Goal: Transaction & Acquisition: Book appointment/travel/reservation

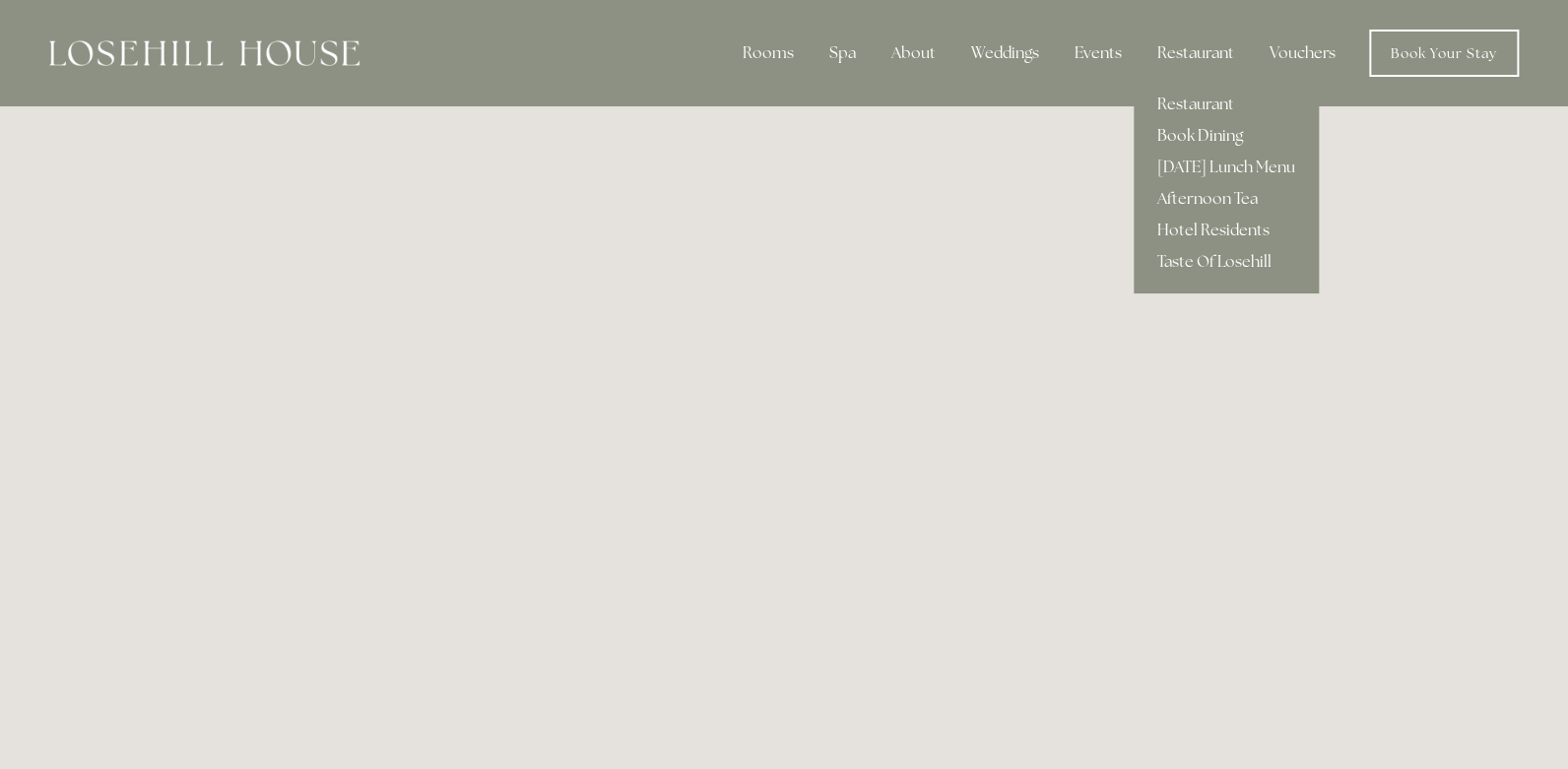
click at [1192, 131] on link "Book Dining" at bounding box center [1226, 136] width 185 height 32
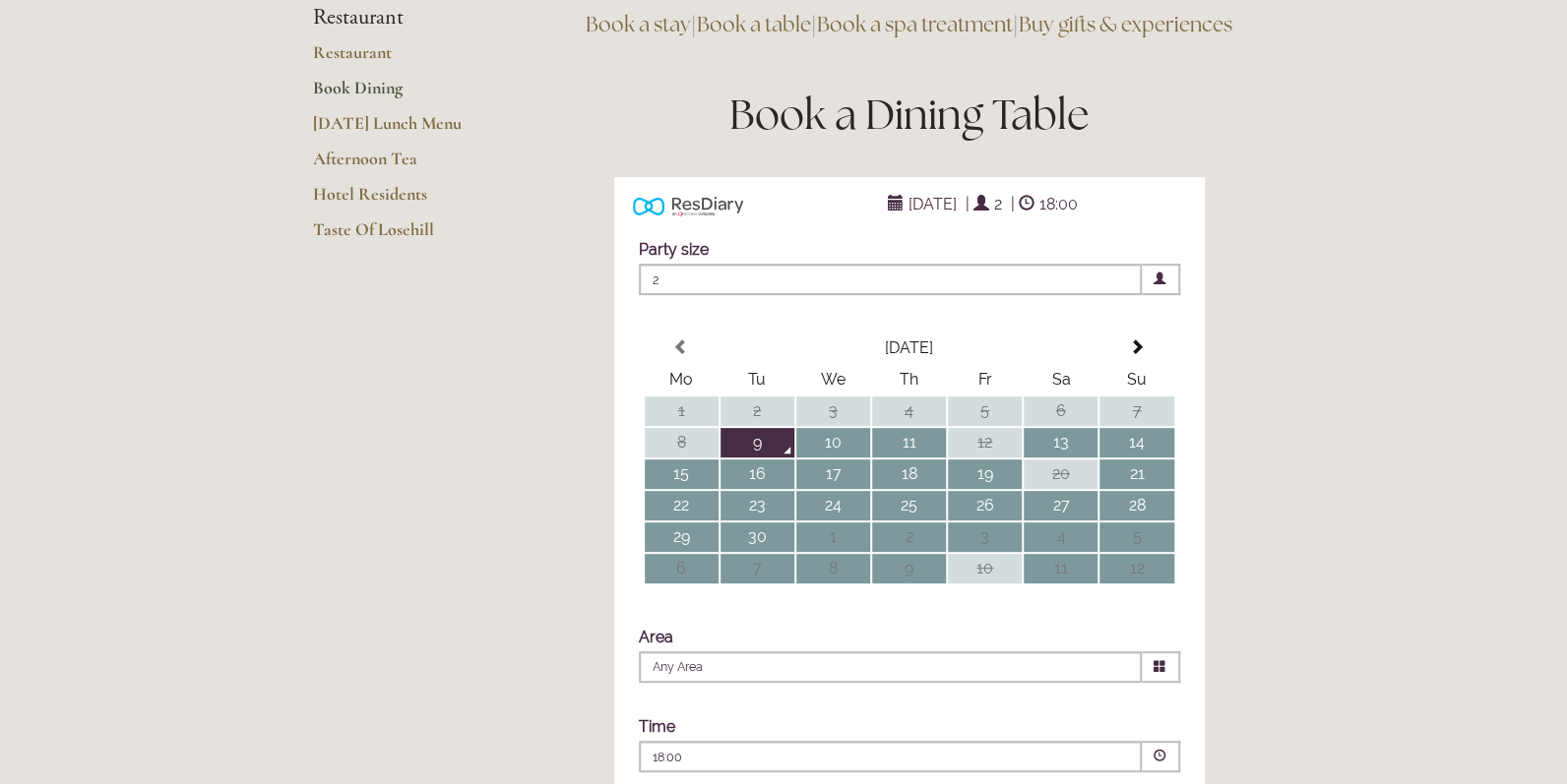
scroll to position [295, 0]
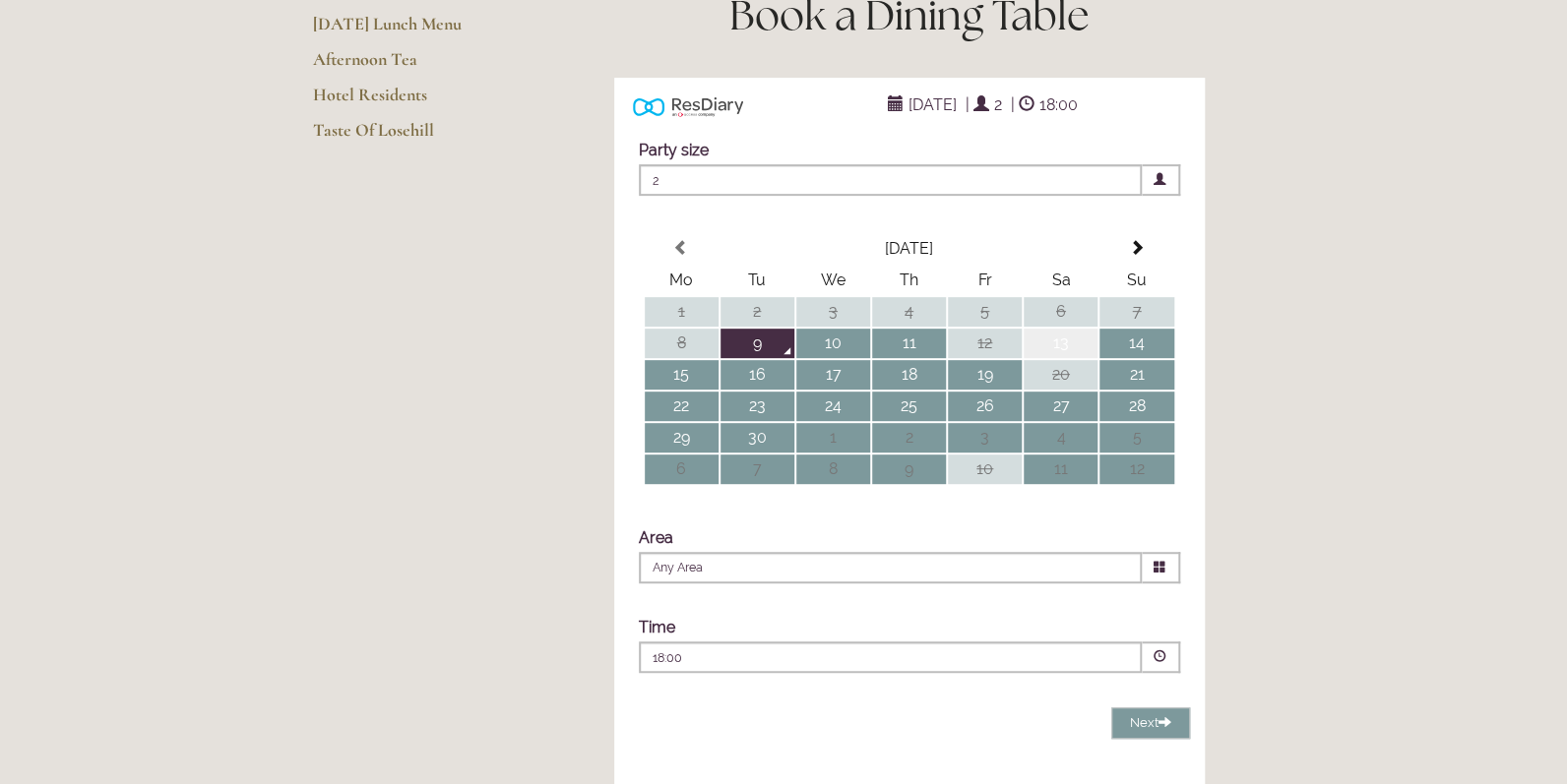
click at [1065, 358] on td "13" at bounding box center [1060, 343] width 74 height 30
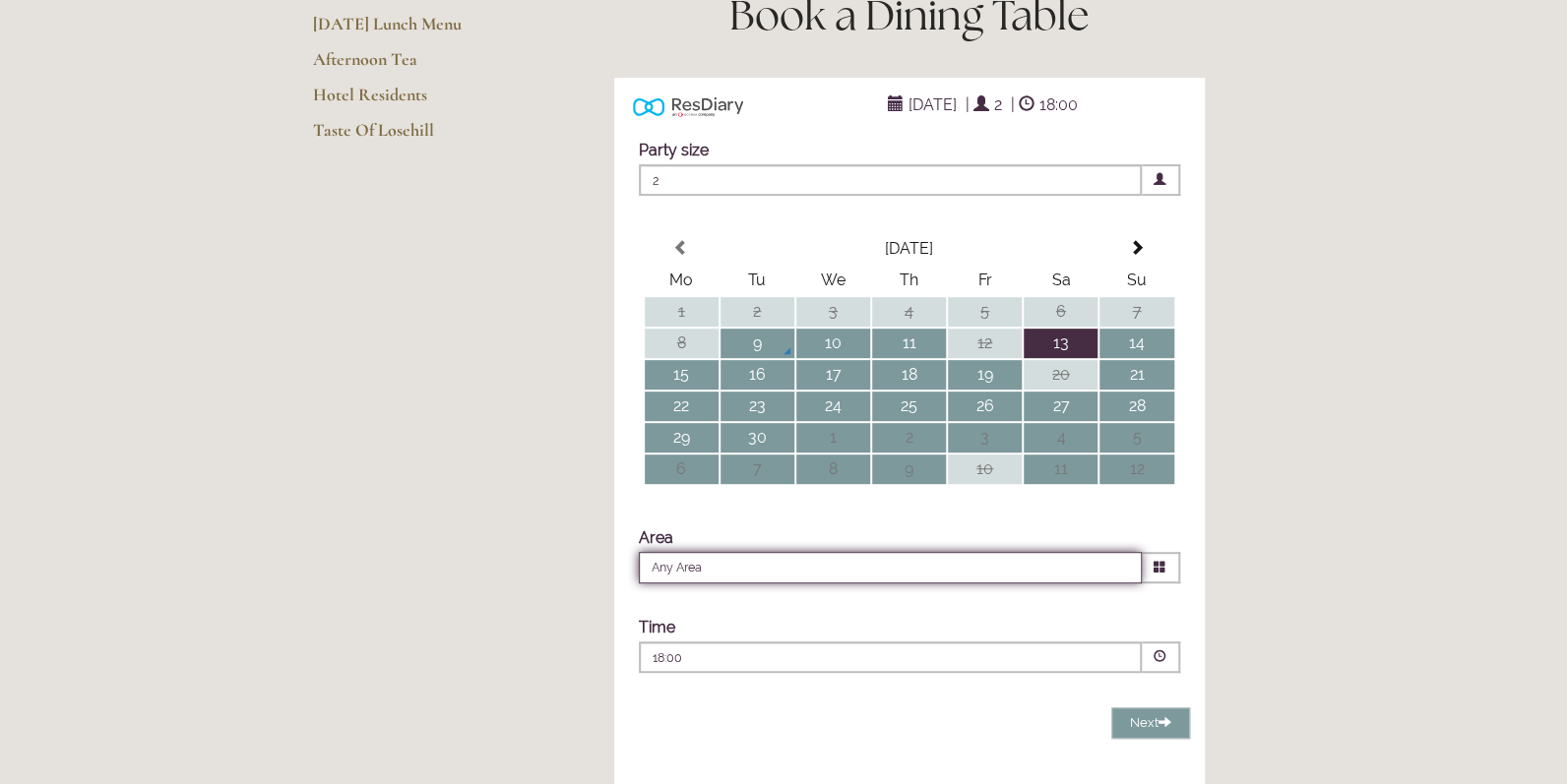
click at [1045, 583] on input "Any Area" at bounding box center [890, 568] width 503 height 31
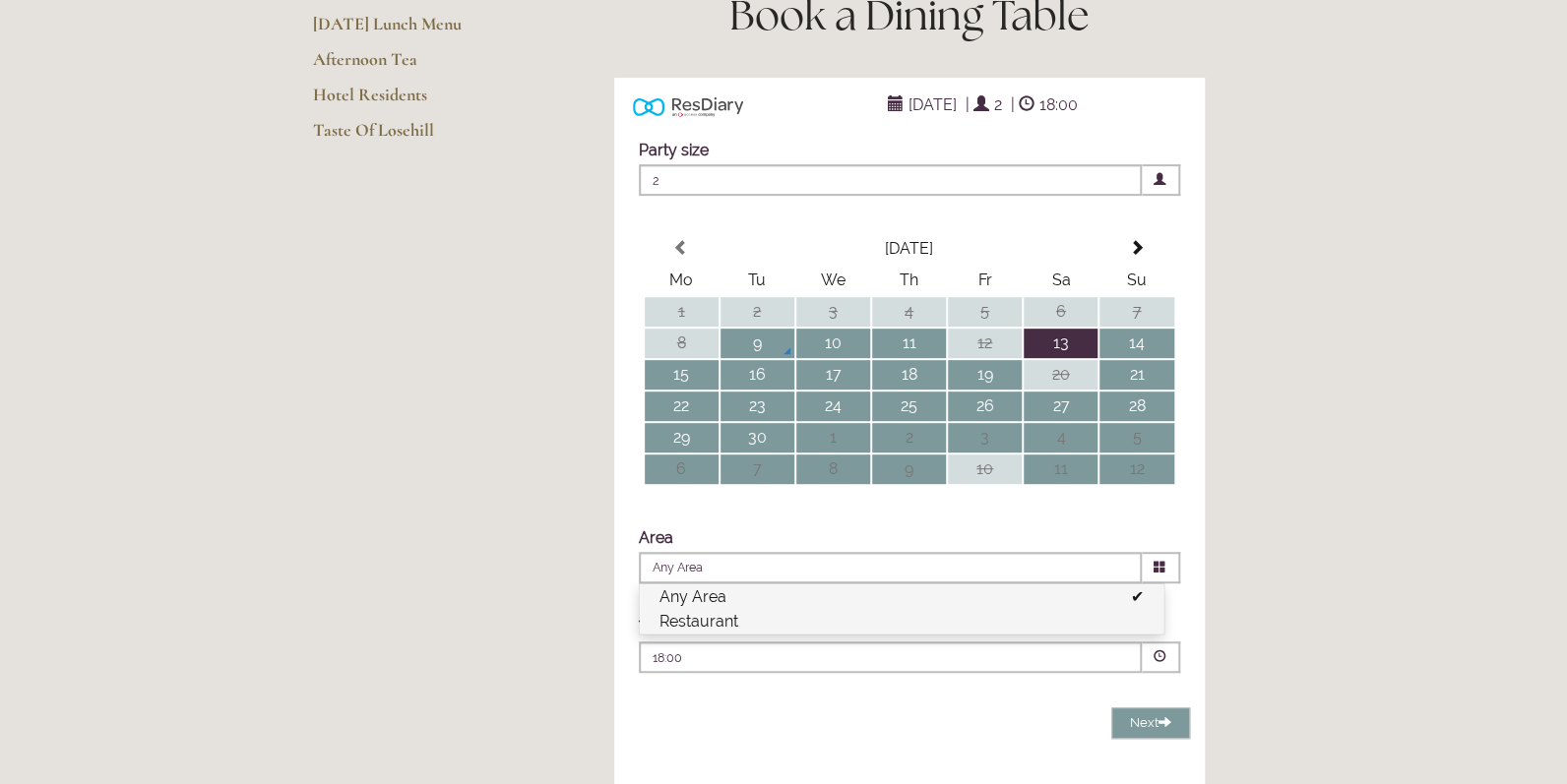
click at [691, 633] on li "Restaurant" at bounding box center [902, 621] width 524 height 25
type input "Restaurant"
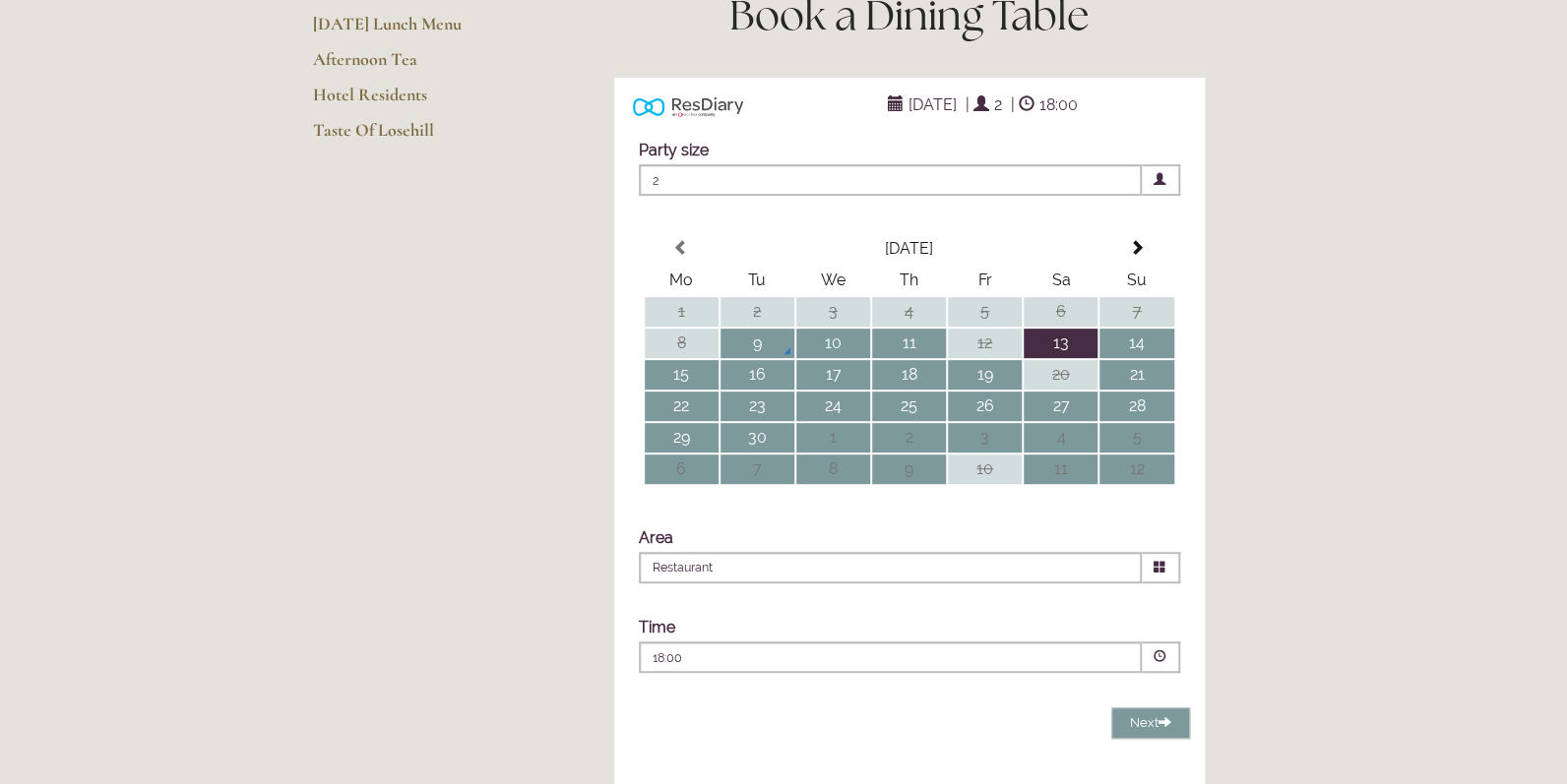
click at [689, 667] on p "18:00" at bounding box center [831, 658] width 356 height 18
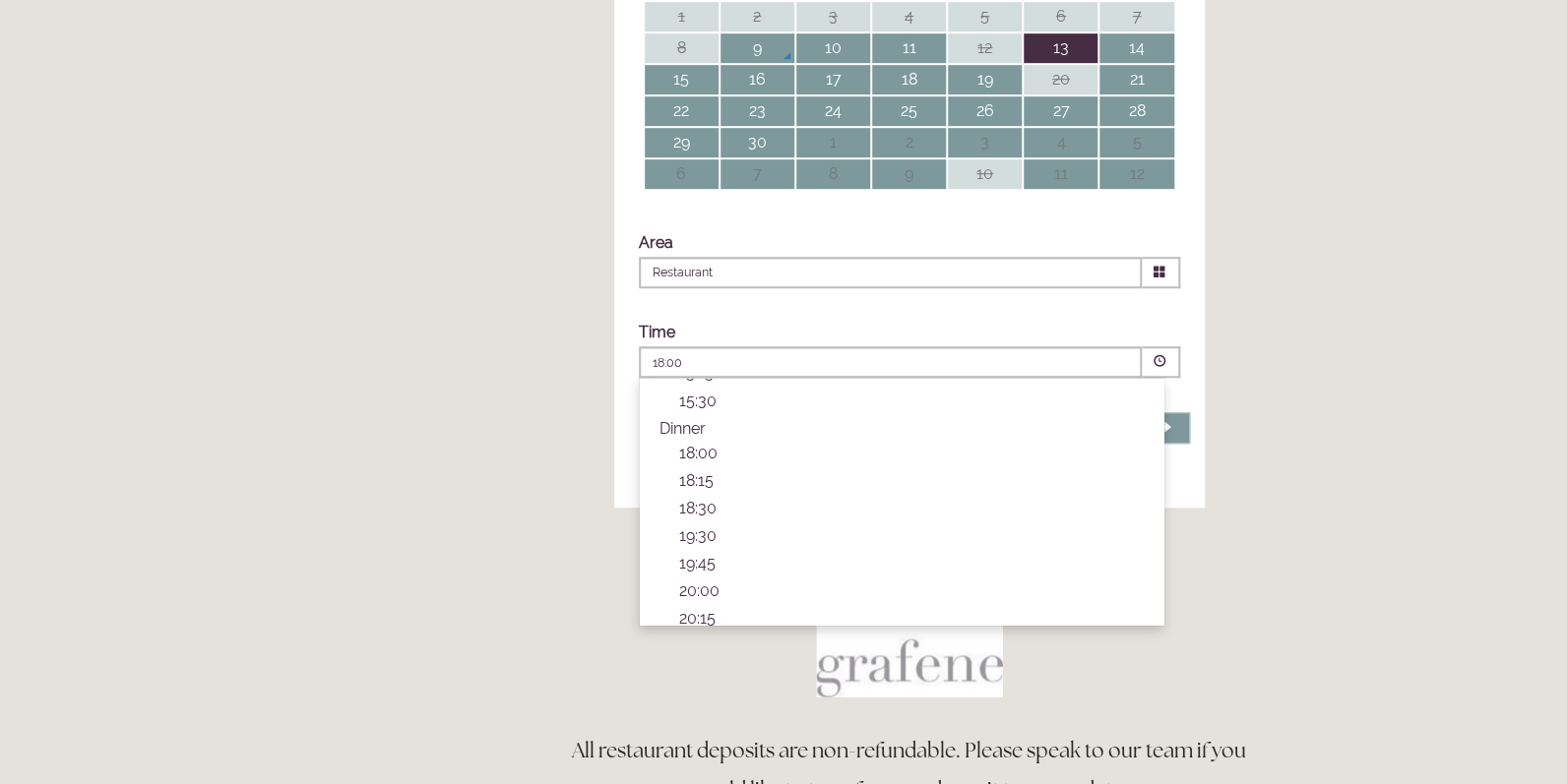
scroll to position [609, 0]
click at [702, 526] on p "19:30" at bounding box center [911, 516] width 465 height 19
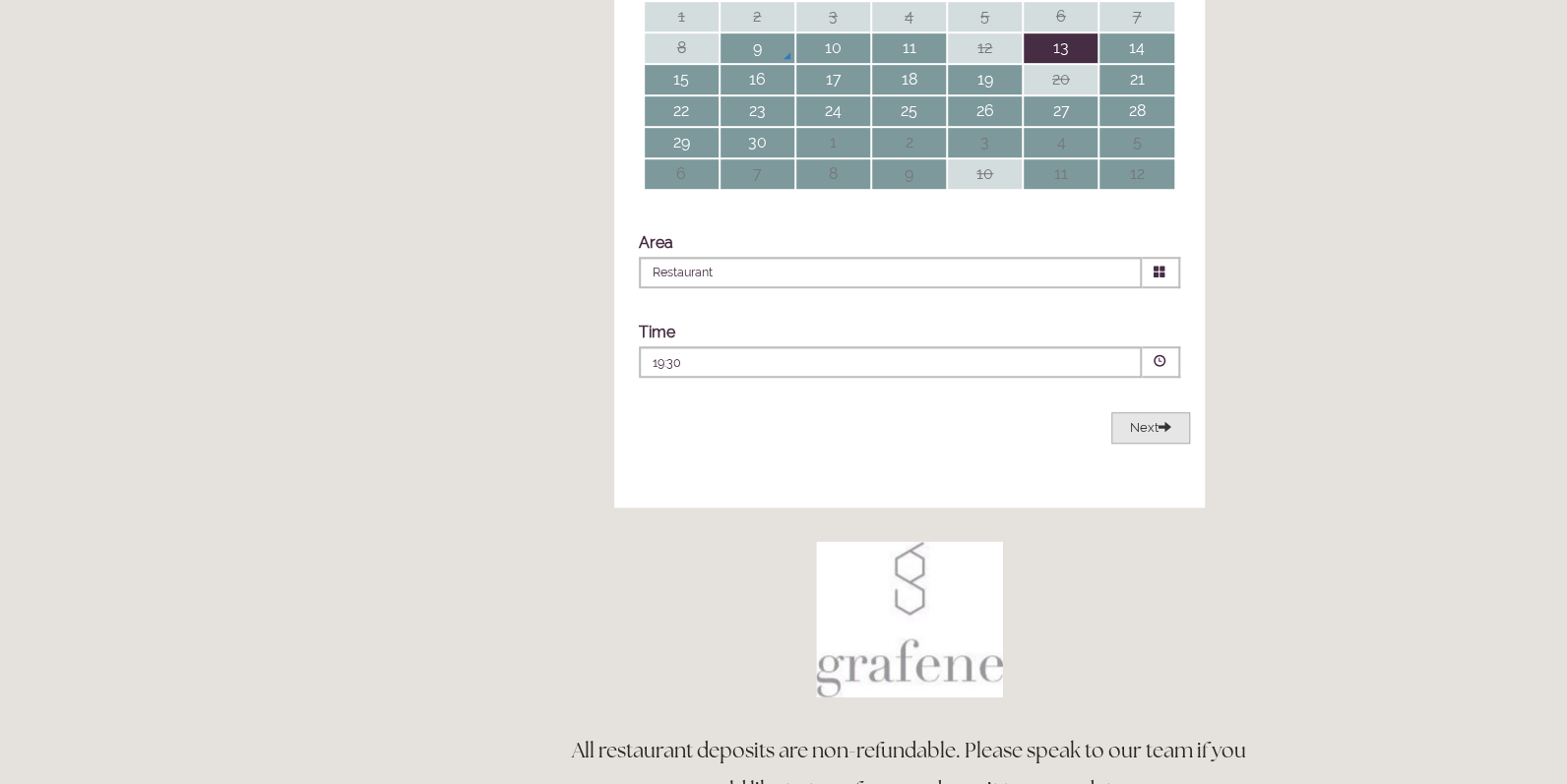
click at [1148, 435] on span "Next" at bounding box center [1151, 427] width 41 height 15
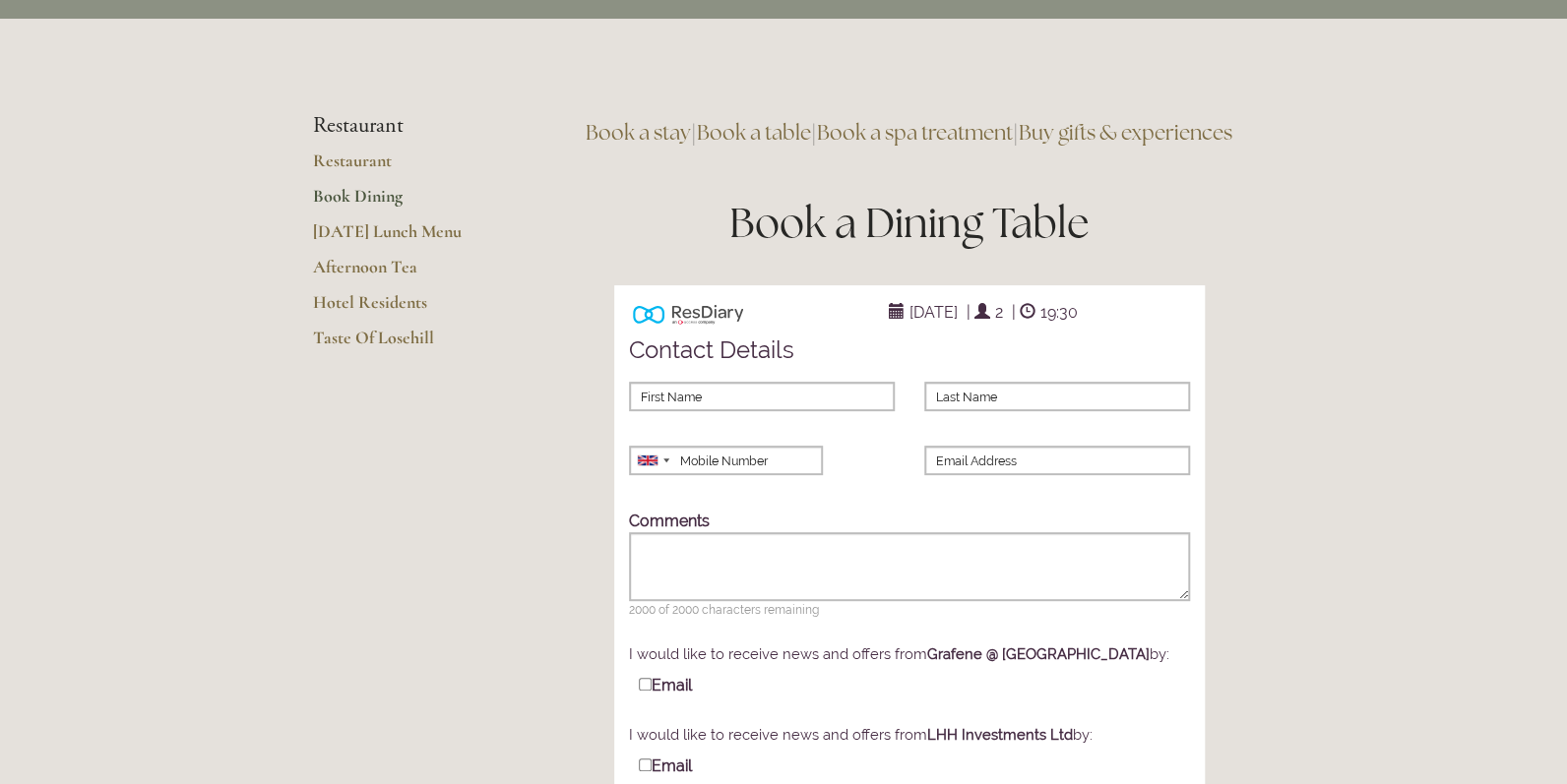
scroll to position [0, 0]
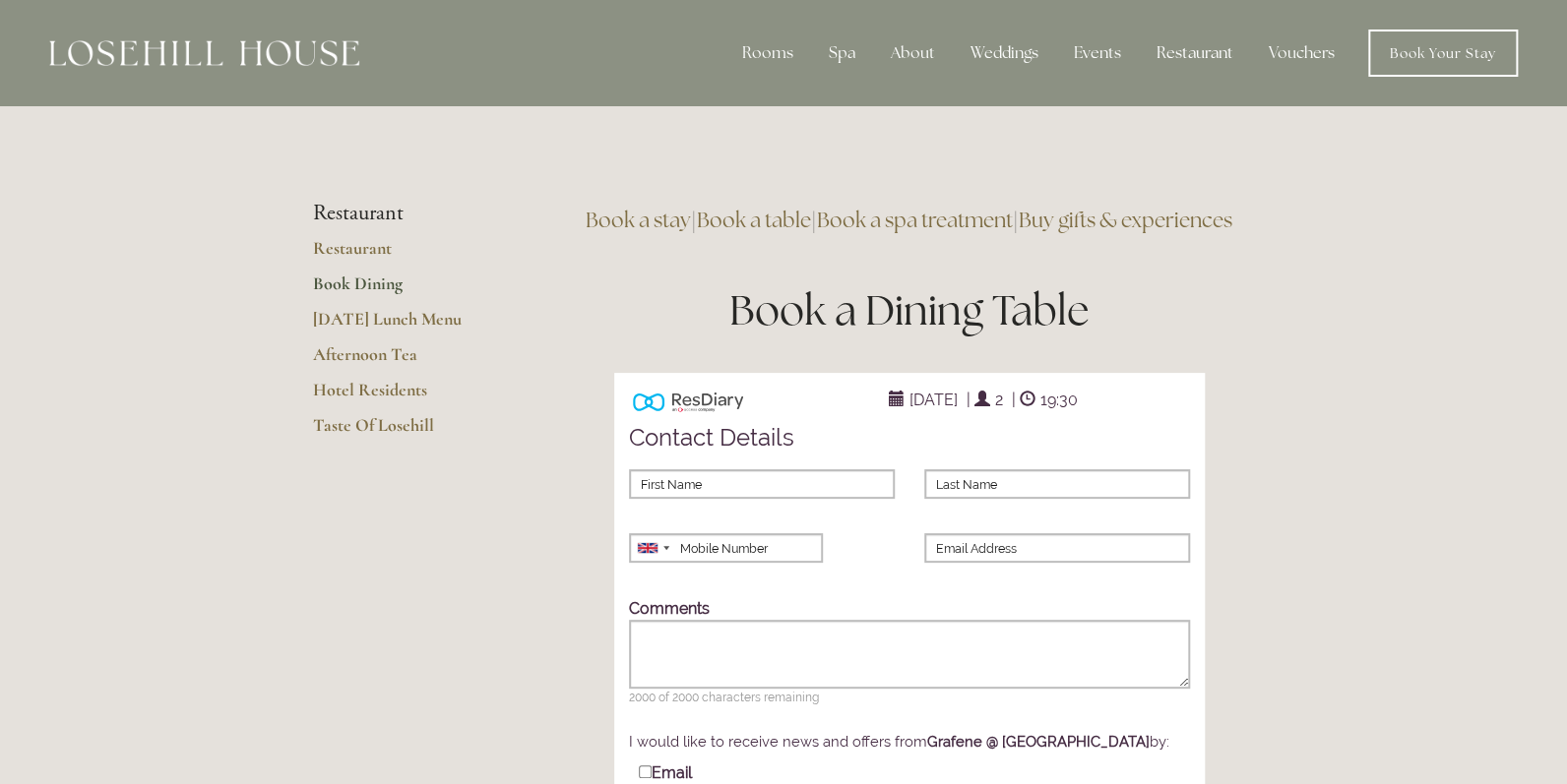
click at [1013, 214] on link "Book a spa treatment" at bounding box center [914, 219] width 196 height 27
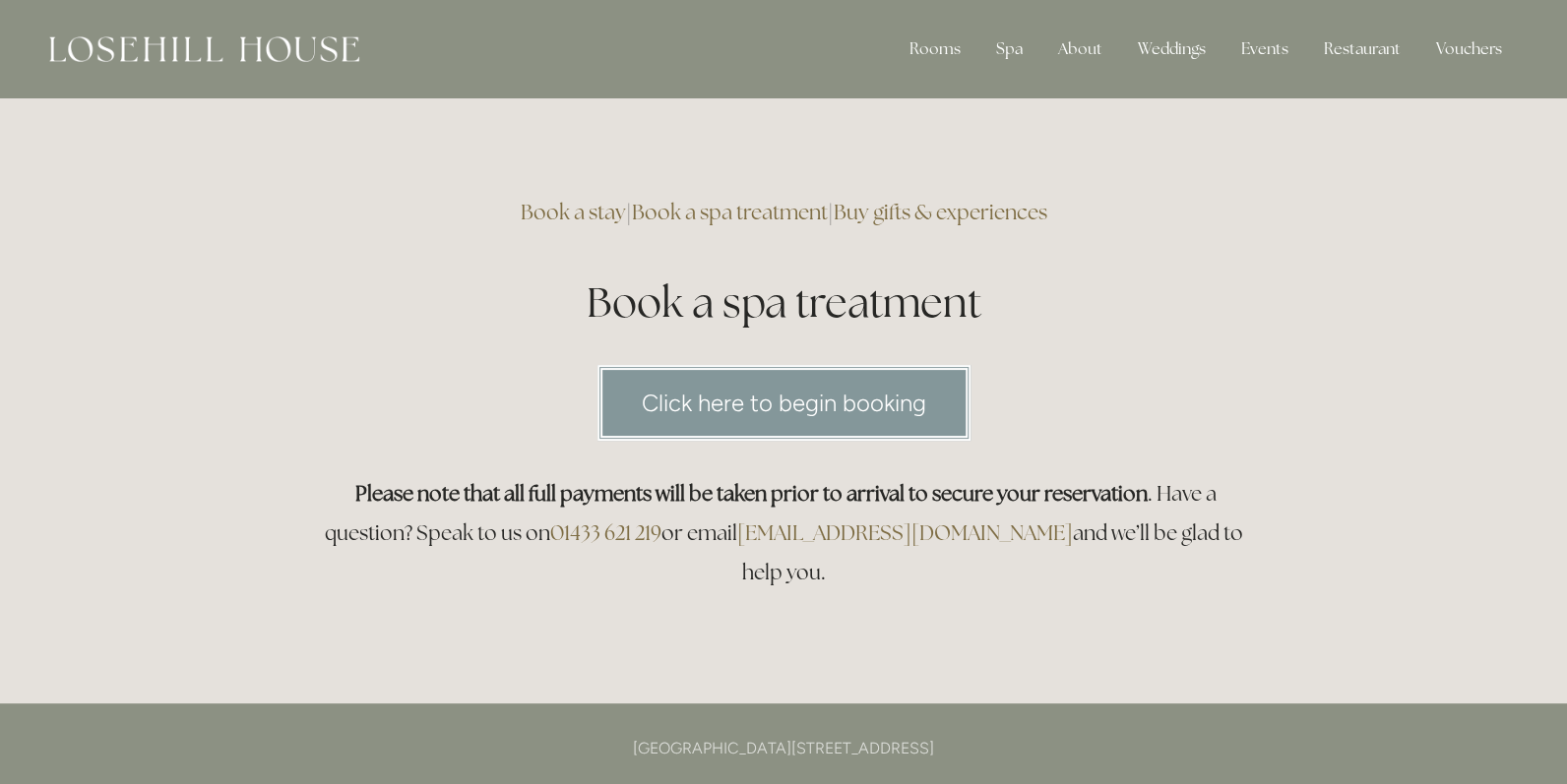
click at [808, 410] on link "Click here to begin booking" at bounding box center [784, 402] width 373 height 76
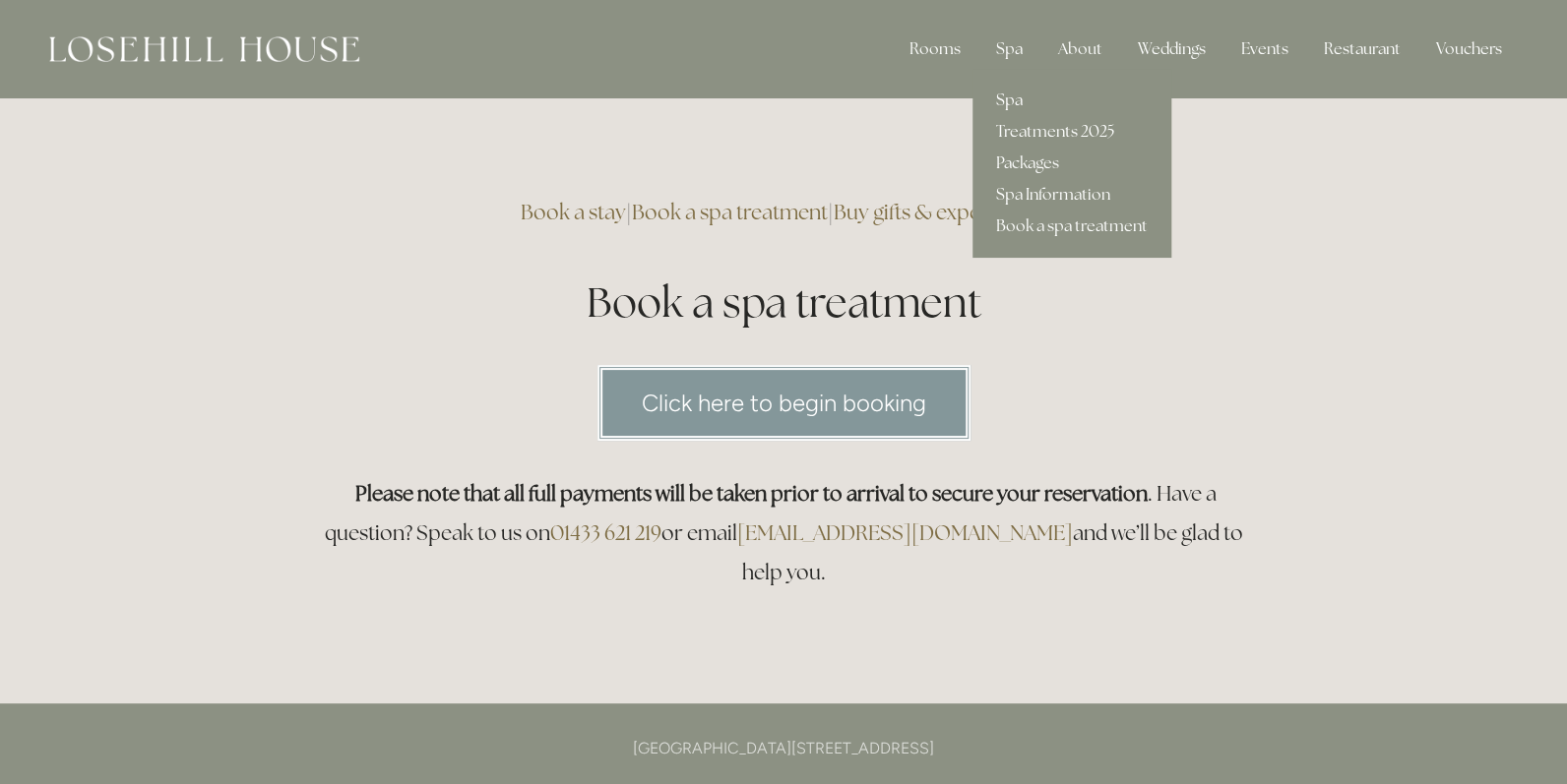
click at [1006, 95] on link "Spa" at bounding box center [1072, 100] width 199 height 31
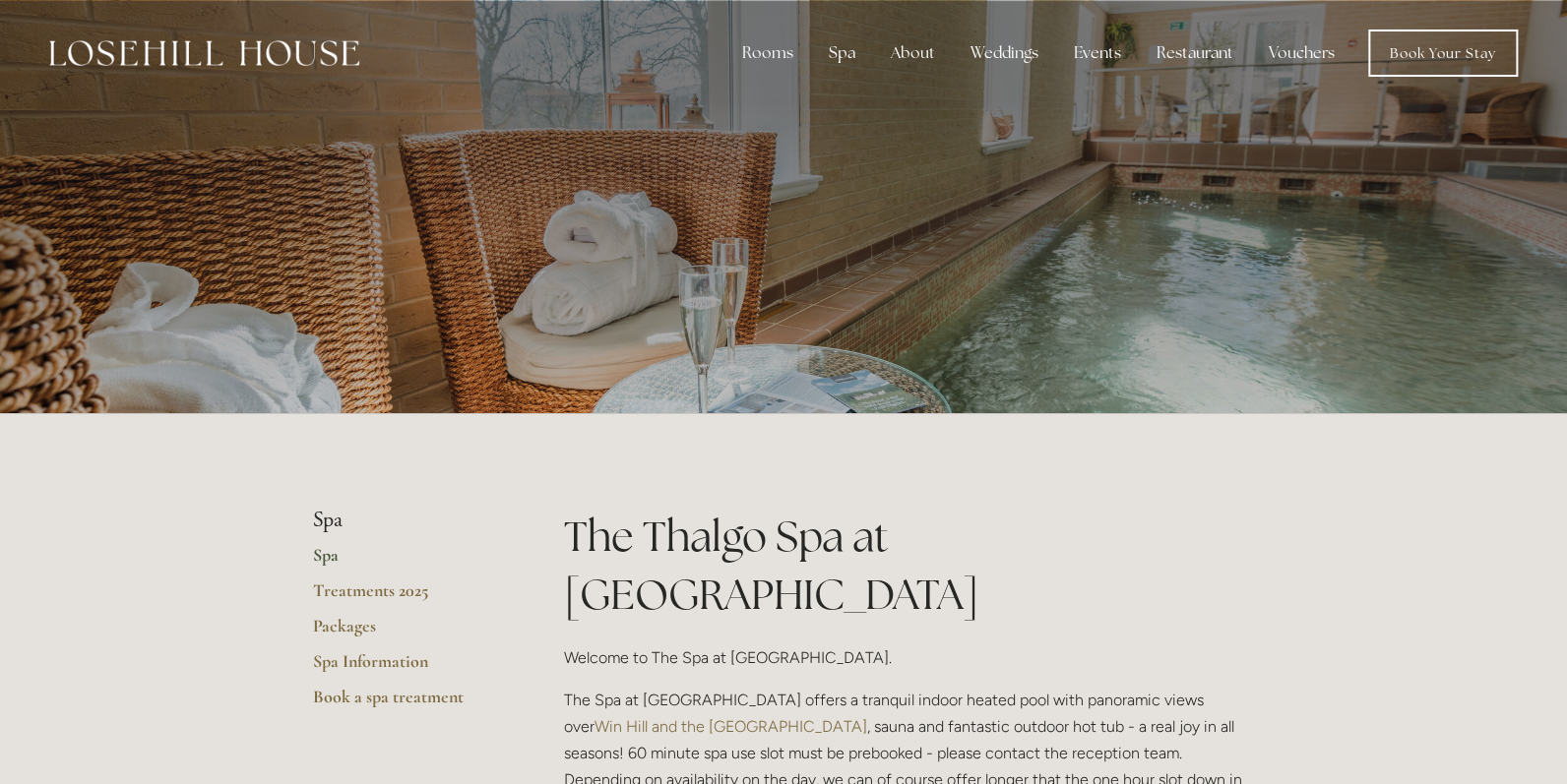
scroll to position [196, 0]
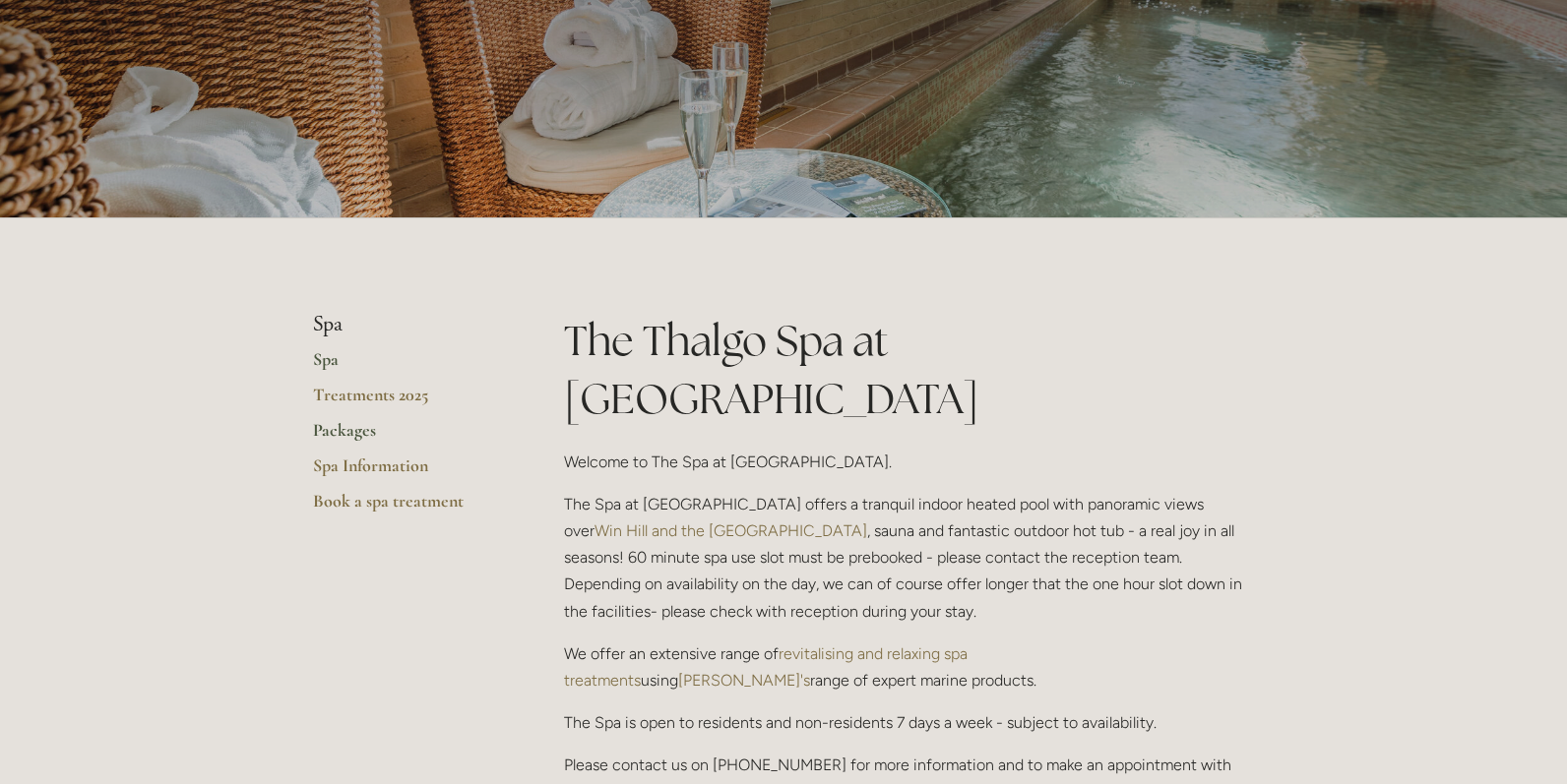
click at [326, 426] on link "Packages" at bounding box center [407, 437] width 188 height 35
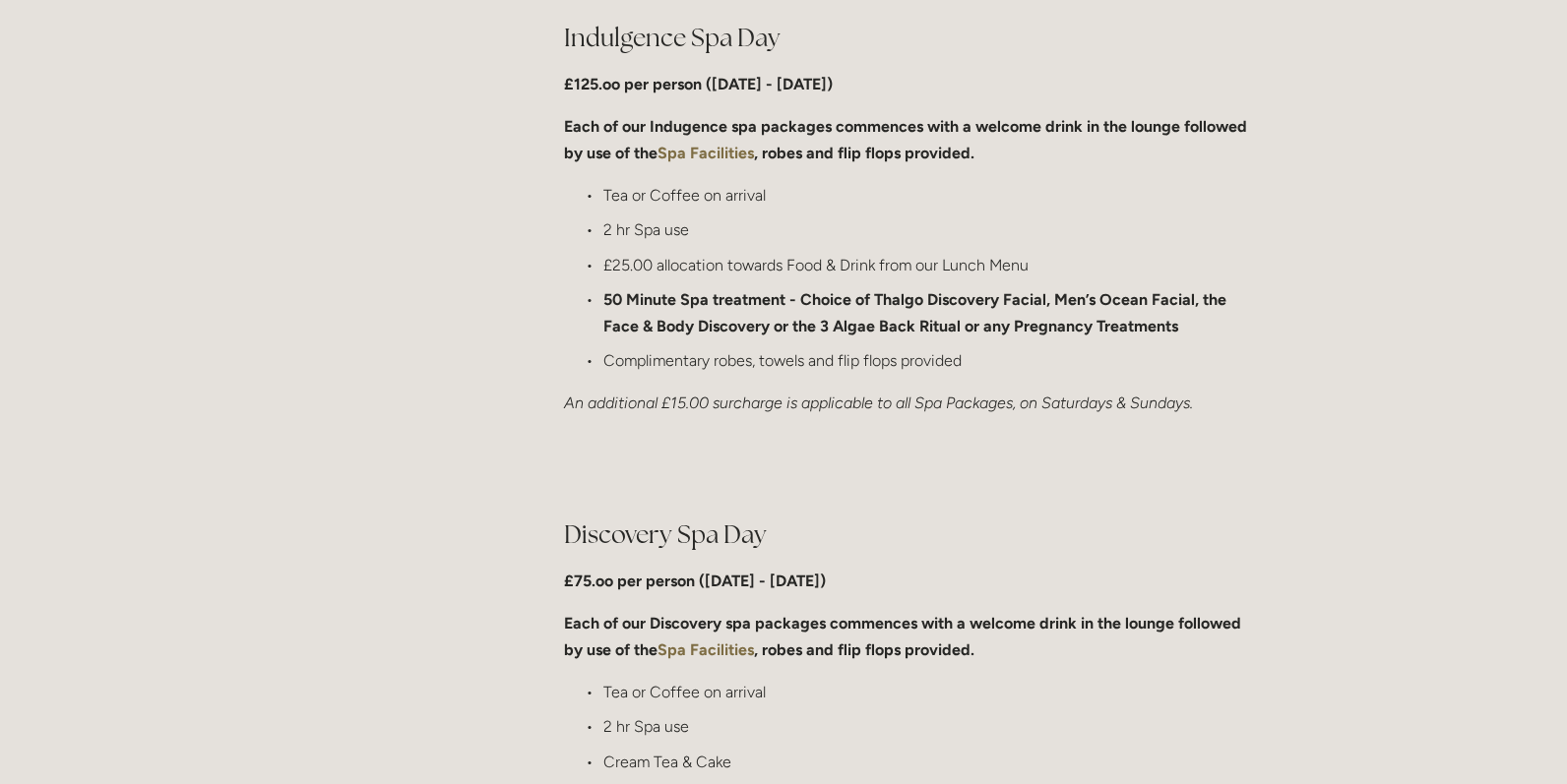
scroll to position [1180, 0]
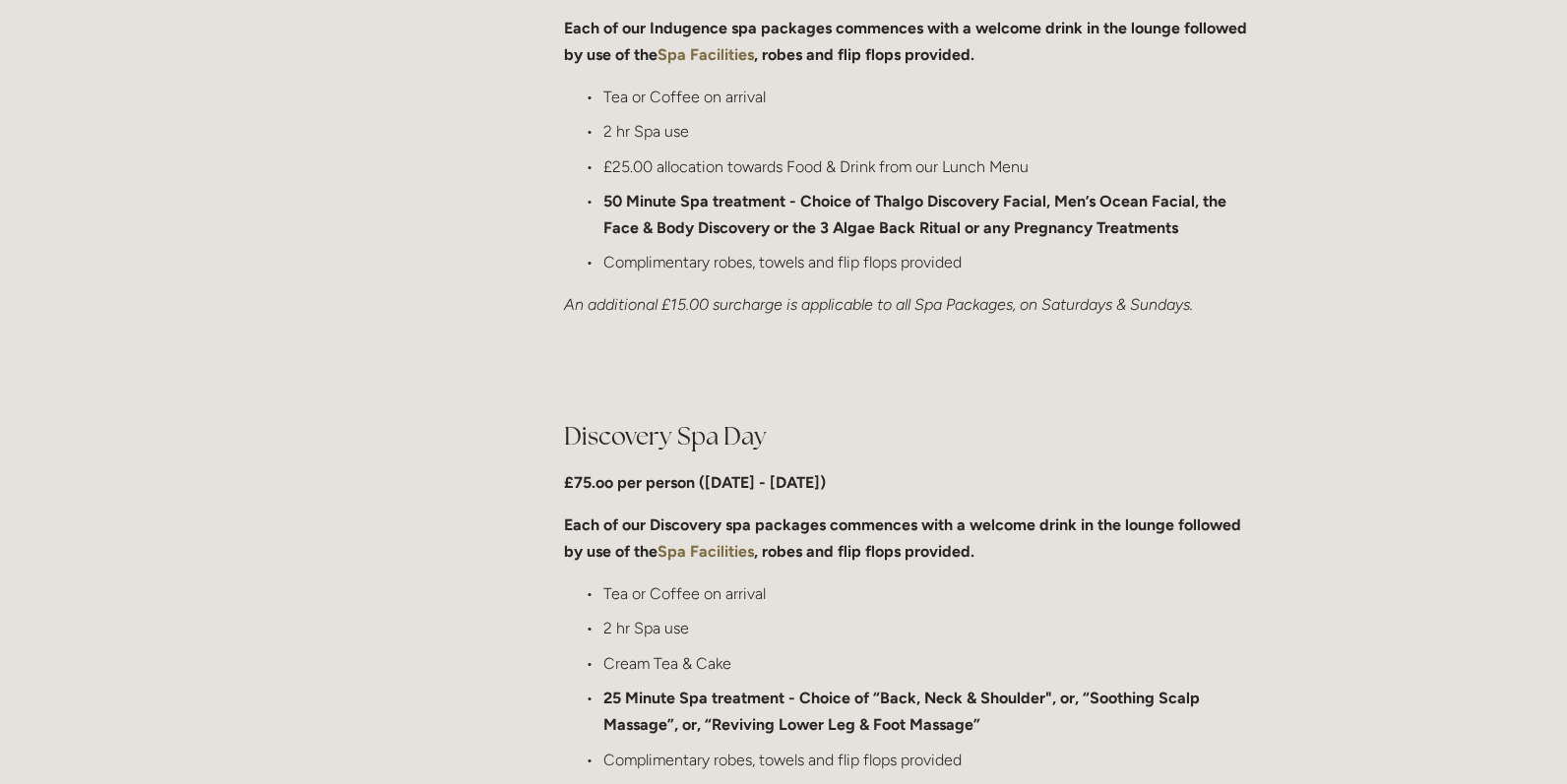
click at [674, 479] on strong "£75.oo per person ([DATE] - [DATE])" at bounding box center [695, 482] width 262 height 19
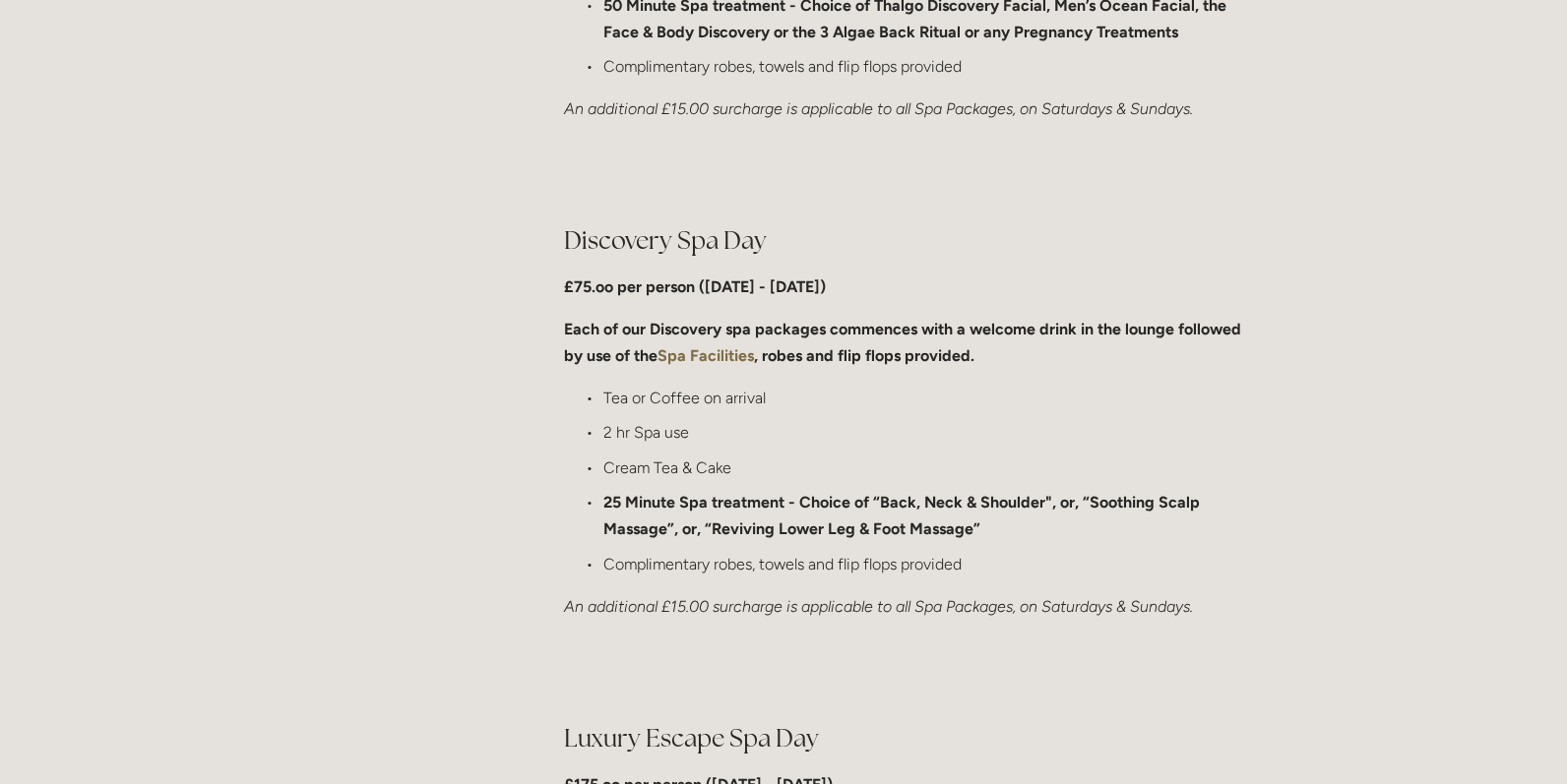
scroll to position [1475, 0]
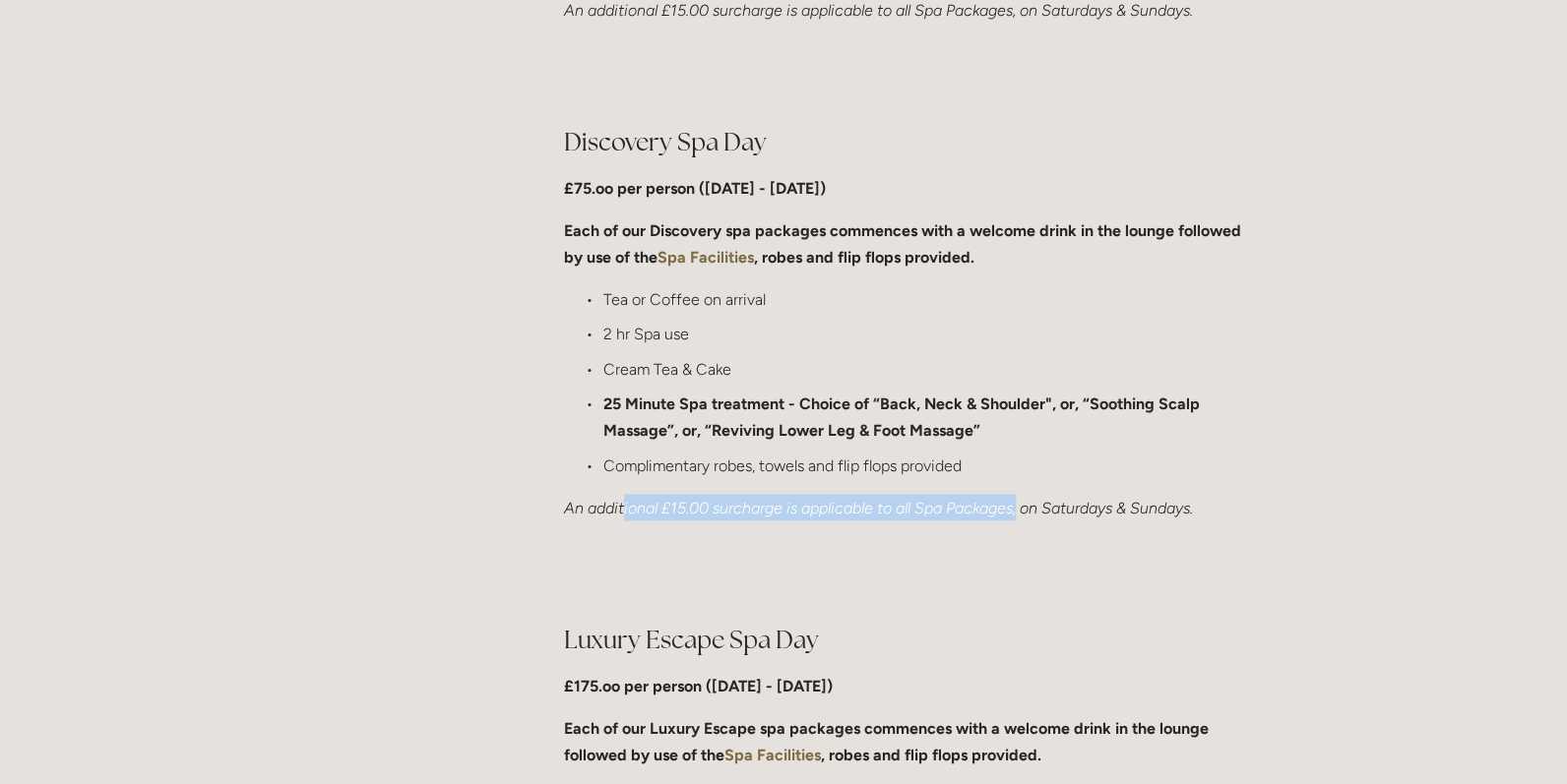
drag, startPoint x: 624, startPoint y: 506, endPoint x: 1021, endPoint y: 504, distance: 397.0
click at [1021, 504] on em "An additional £15.00 surcharge is applicable to all Spa Packages, on Saturdays …" at bounding box center [878, 507] width 629 height 19
click at [596, 503] on em "An additional £15.00 surcharge is applicable to all Spa Packages, on Saturdays …" at bounding box center [878, 507] width 629 height 19
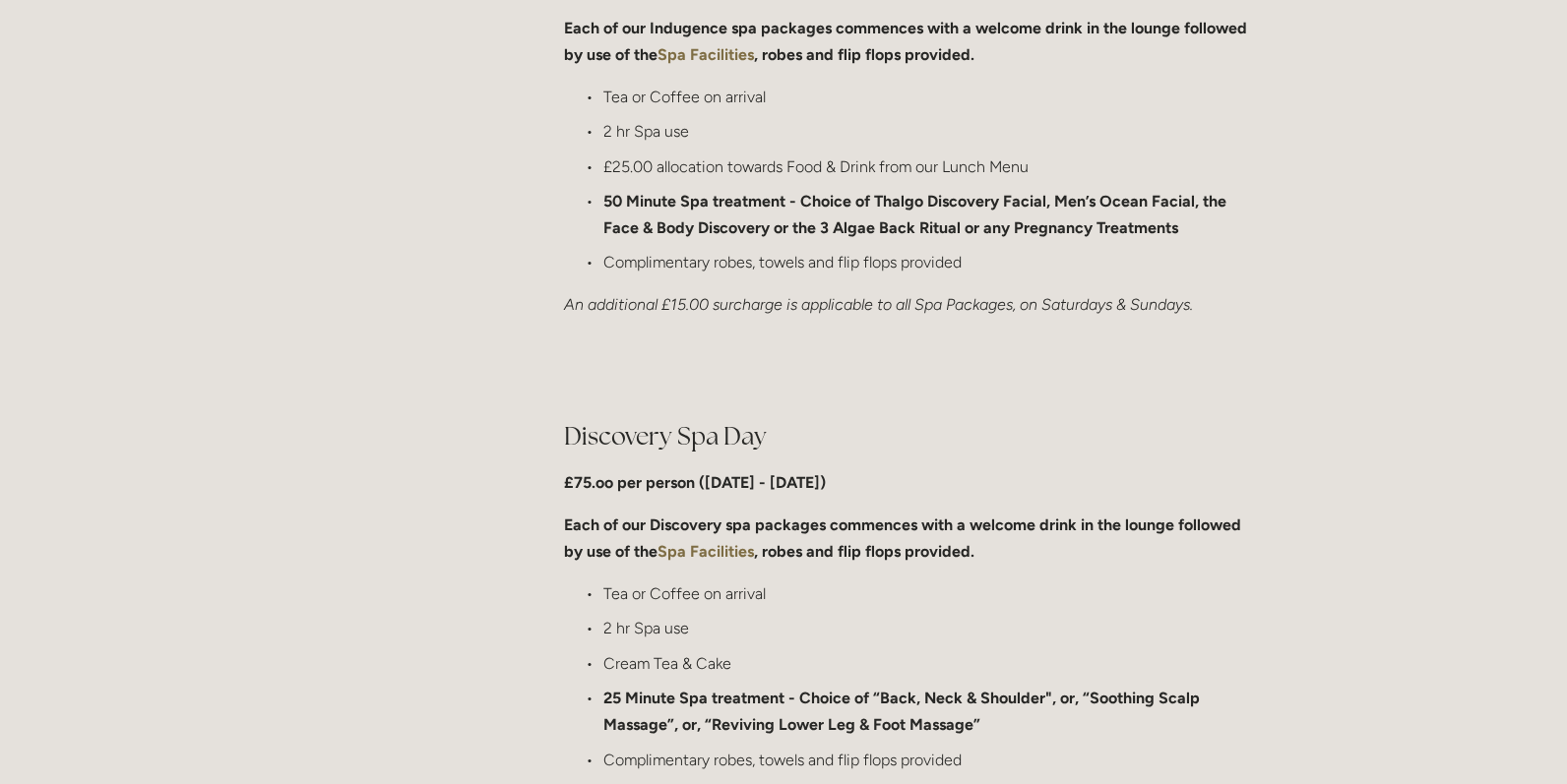
scroll to position [786, 0]
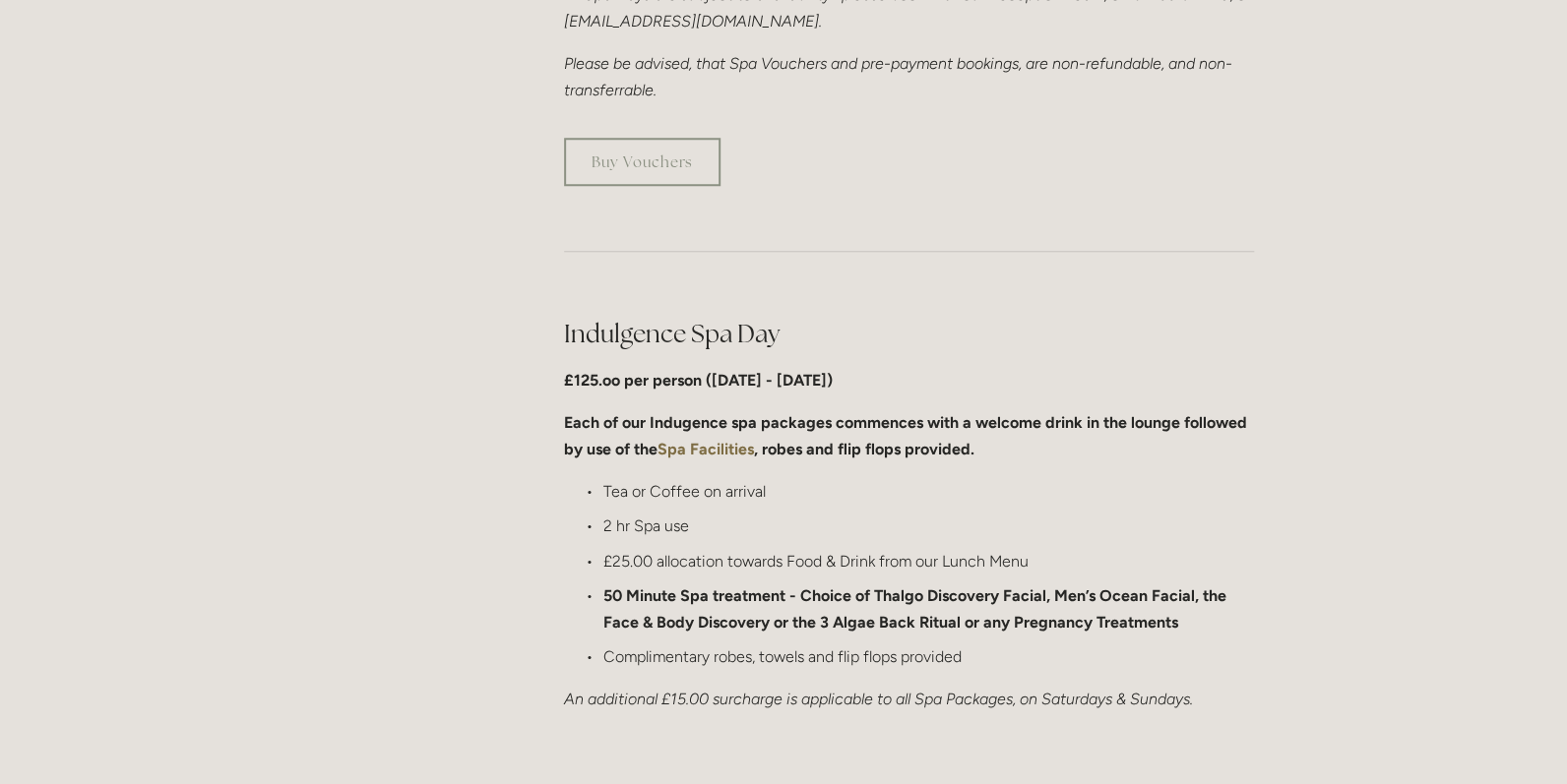
click at [601, 417] on strong "Each of our Indugence spa packages commences with a welcome drink in the lounge…" at bounding box center [908, 436] width 687 height 45
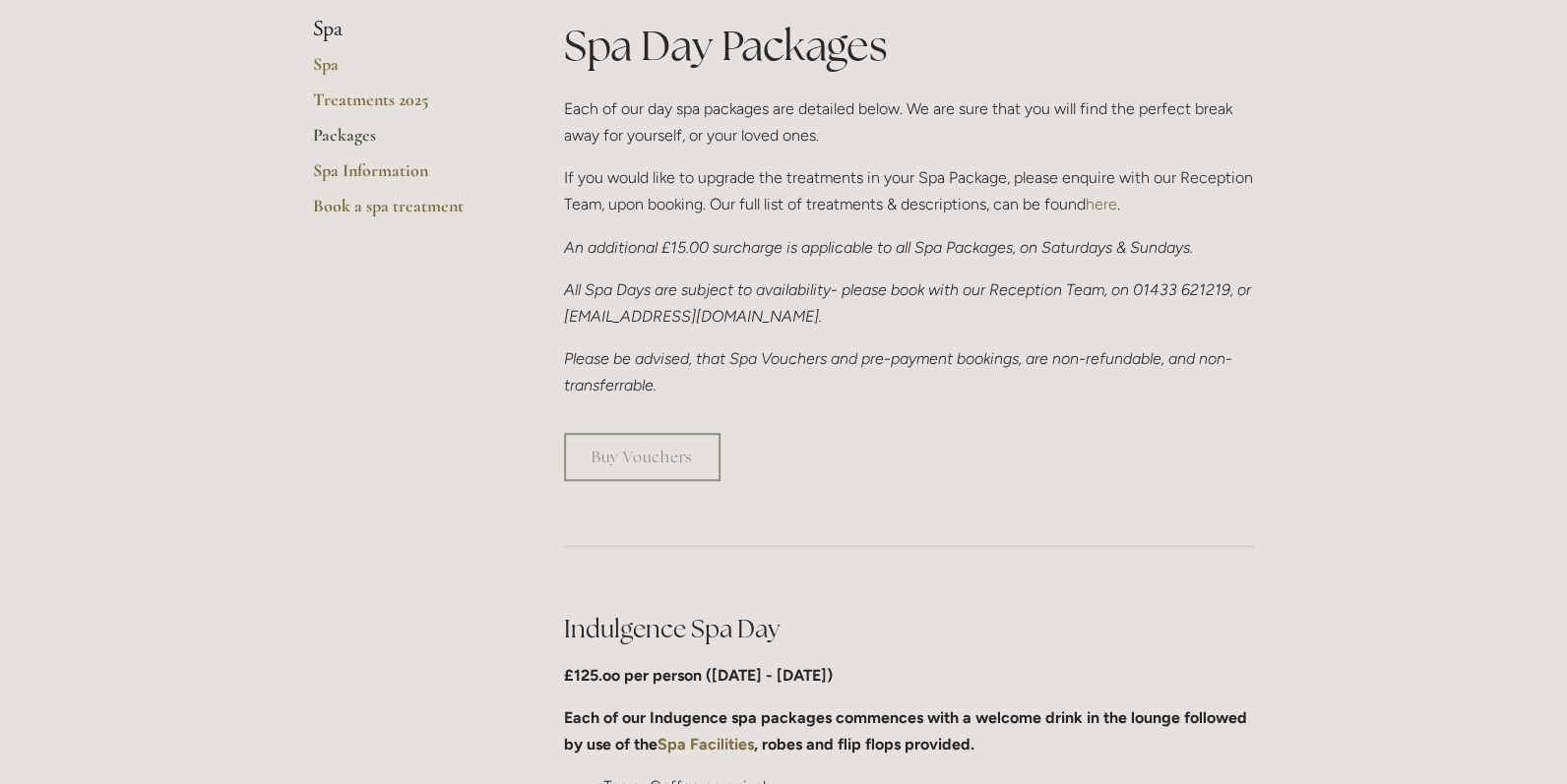
scroll to position [392, 0]
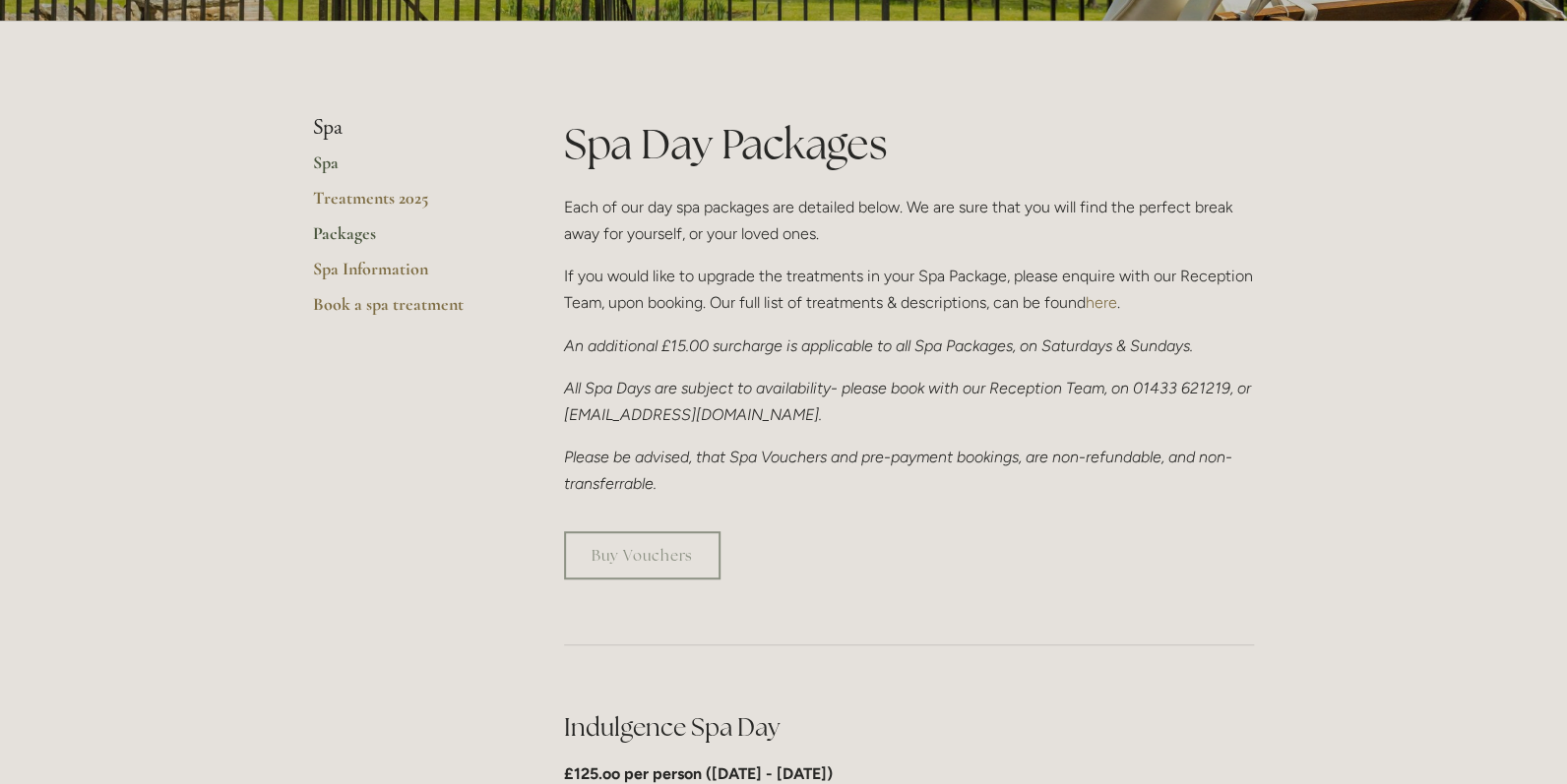
click at [321, 160] on link "Spa" at bounding box center [407, 169] width 188 height 35
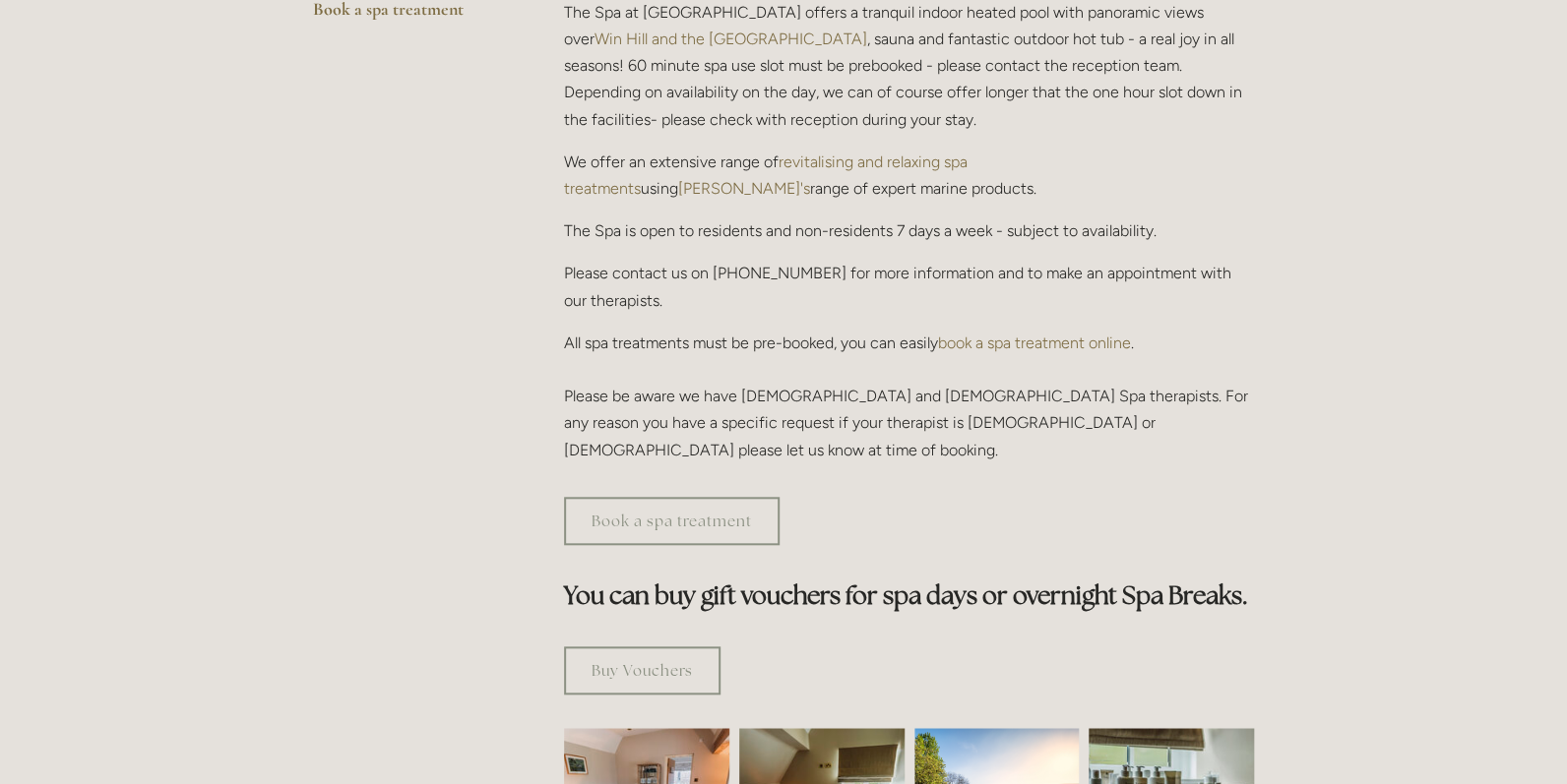
scroll to position [295, 0]
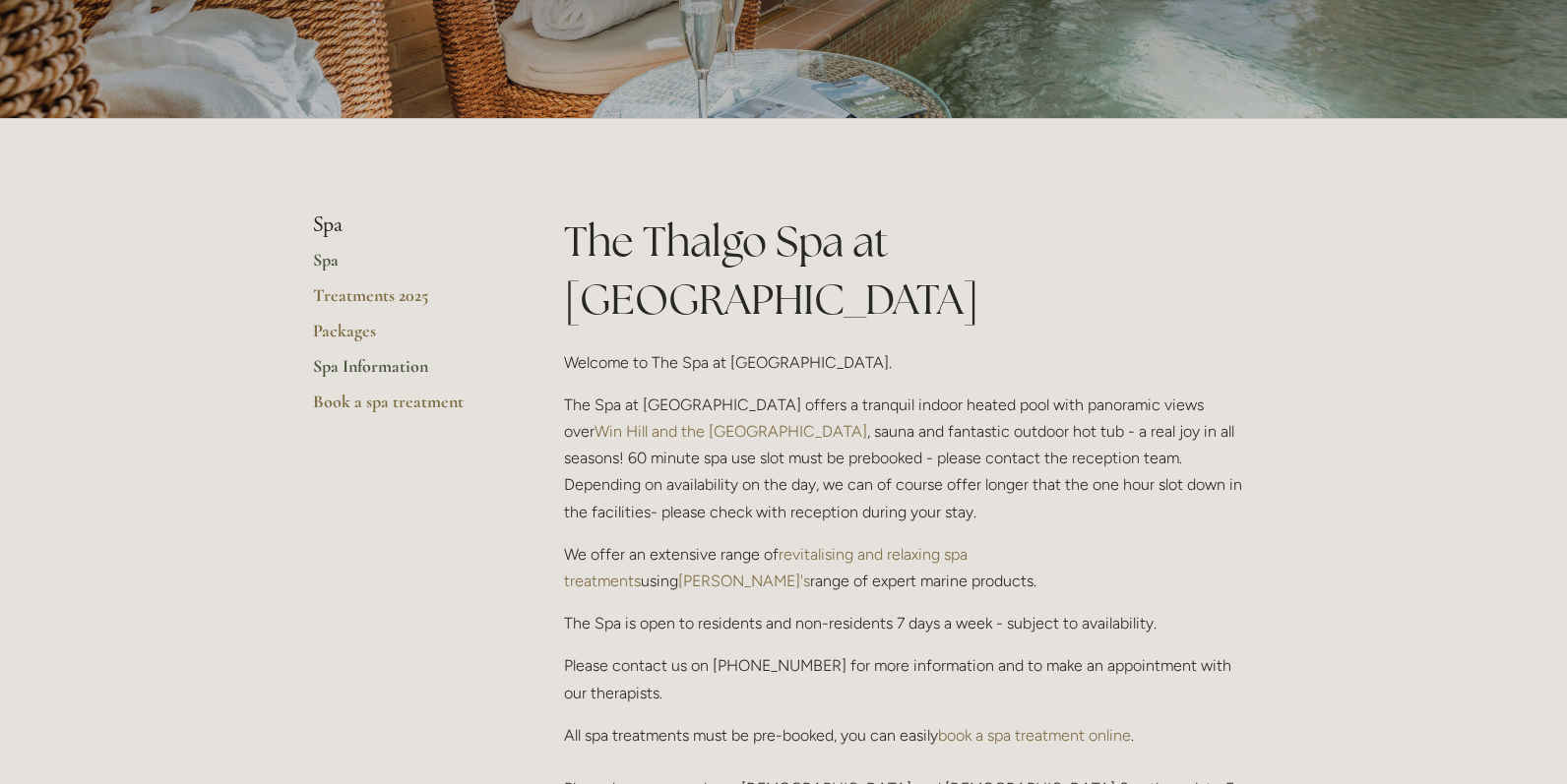
click at [334, 362] on link "Spa Information" at bounding box center [407, 373] width 188 height 35
